Goal: Information Seeking & Learning: Learn about a topic

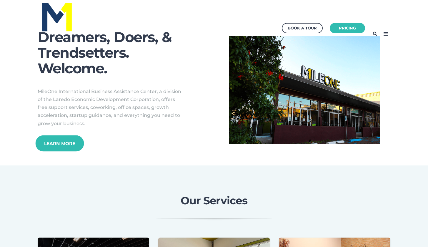
click at [55, 141] on link "Learn More" at bounding box center [59, 143] width 48 height 16
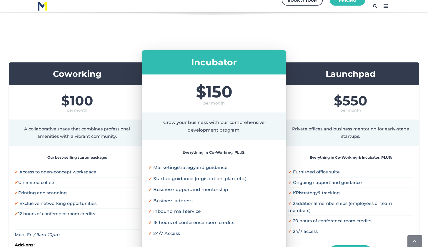
scroll to position [136, 0]
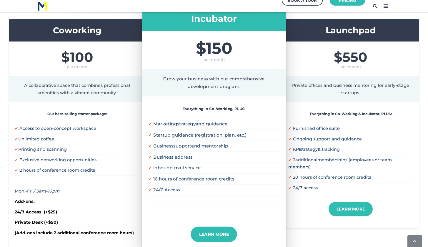
click at [421, 26] on div "Coworking $100 per month A collaborative space that combines professional ameni…" at bounding box center [214, 151] width 428 height 265
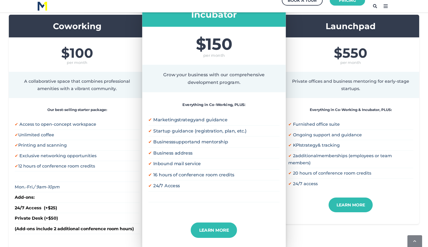
scroll to position [0, 0]
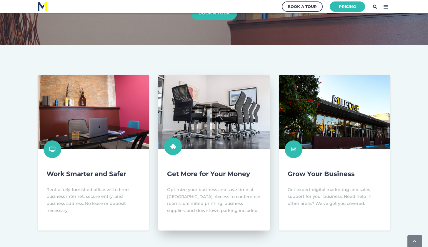
scroll to position [53, 0]
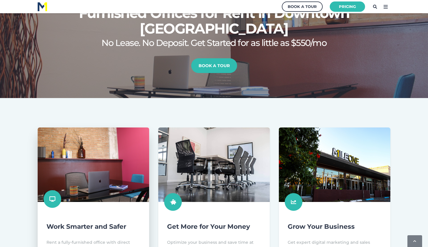
click at [79, 216] on link at bounding box center [93, 204] width 111 height 155
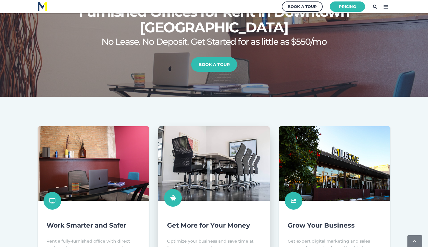
scroll to position [67, 0]
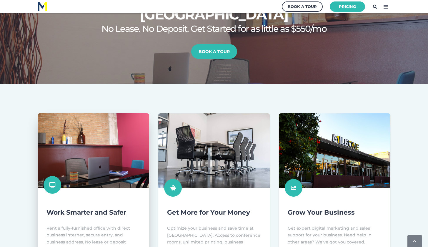
click at [70, 202] on link at bounding box center [93, 190] width 111 height 155
click at [70, 140] on link at bounding box center [93, 190] width 111 height 155
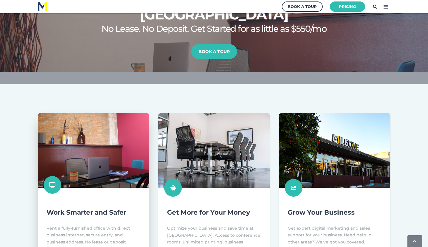
scroll to position [118, 0]
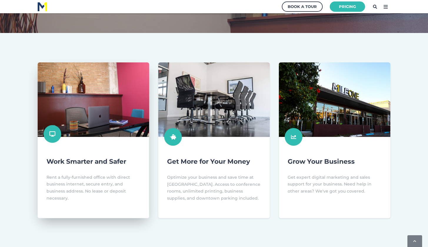
click at [83, 82] on link at bounding box center [93, 139] width 111 height 155
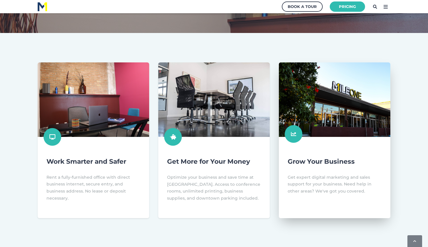
scroll to position [0, 0]
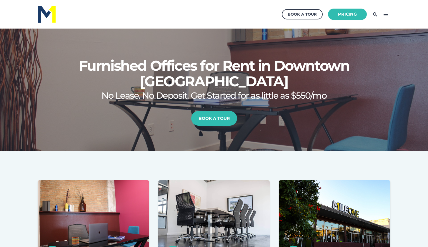
click at [352, 14] on link "Pricing" at bounding box center [347, 14] width 39 height 11
